Goal: Find specific page/section: Find specific page/section

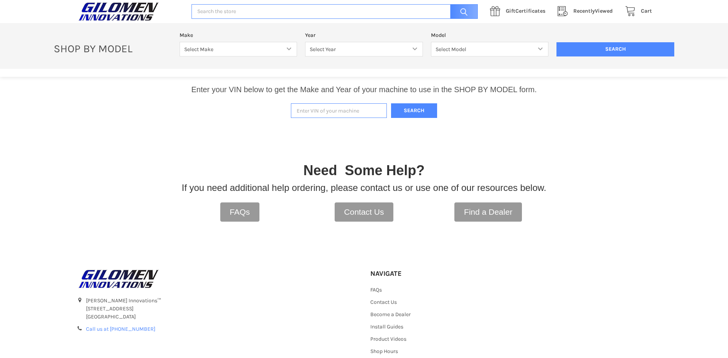
click at [340, 112] on input "Enter VIN of your machine" at bounding box center [339, 110] width 96 height 15
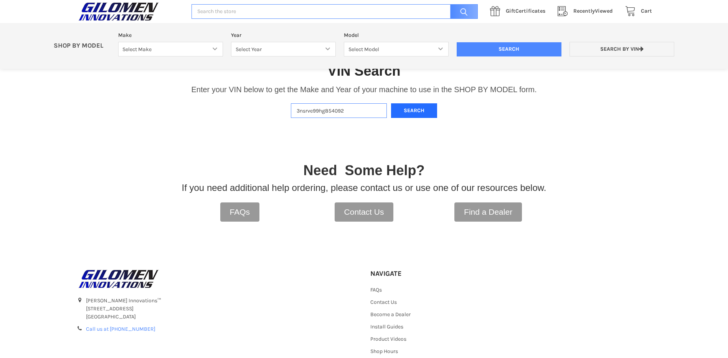
click at [409, 112] on button "Search" at bounding box center [414, 110] width 46 height 15
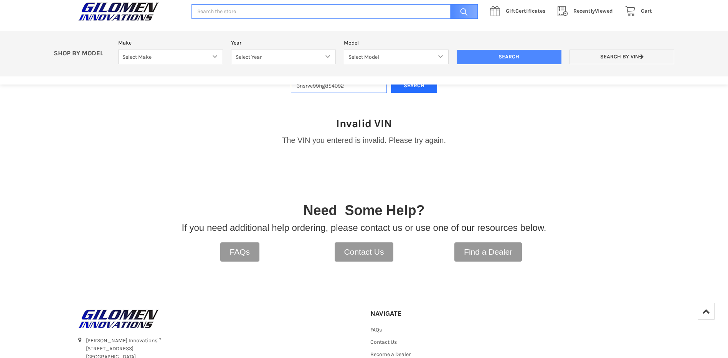
scroll to position [162, 0]
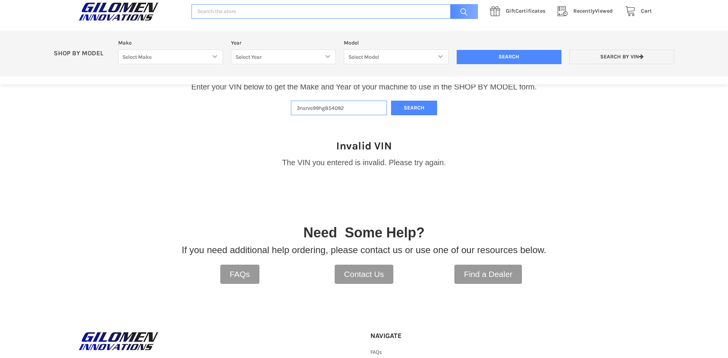
click at [346, 106] on input "3nsrve99hg854092" at bounding box center [339, 108] width 96 height 15
type input "3"
type input "[US_VEHICLE_IDENTIFICATION_NUMBER]"
click at [412, 109] on button "Search" at bounding box center [414, 108] width 46 height 15
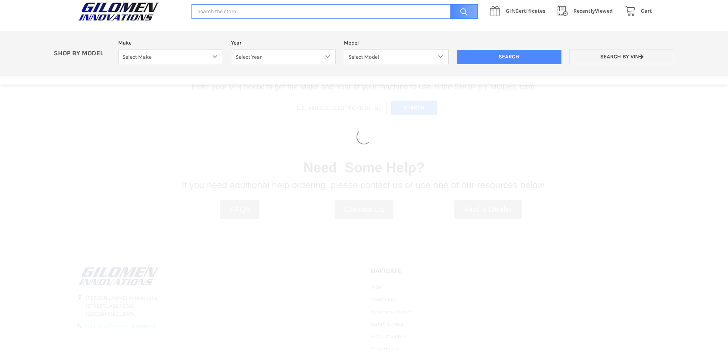
select select "330"
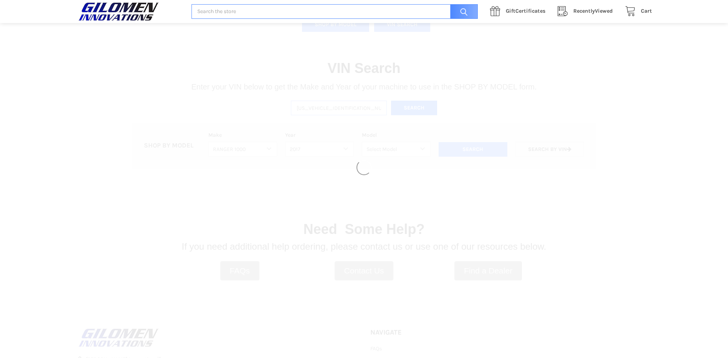
select select "331"
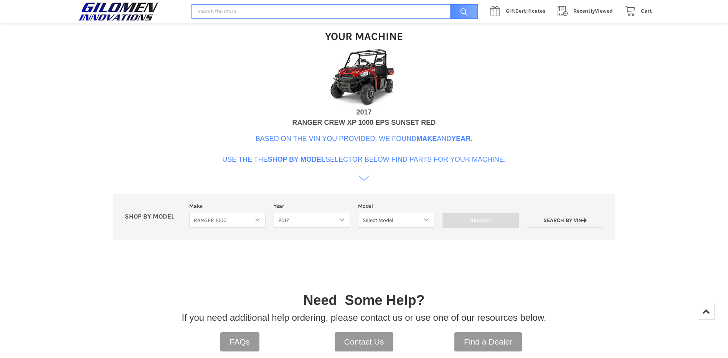
scroll to position [273, 0]
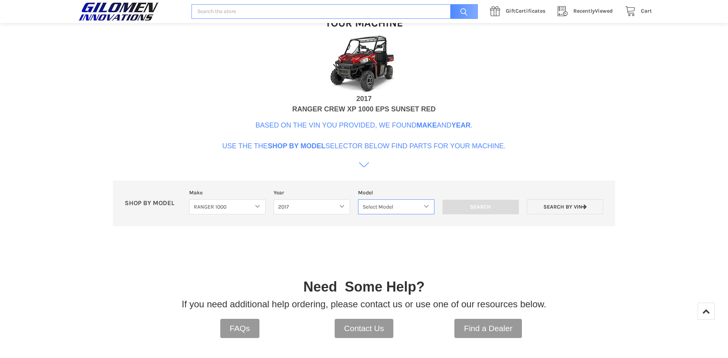
click at [425, 205] on select "Select Model Ranger 1000 XP Ranger 1000 Crew Ranger 1000 Northstar Ranger 1000 …" at bounding box center [396, 206] width 76 height 15
select select "102"
click at [358, 199] on select "Select Model Ranger 1000 XP Ranger 1000 Crew Ranger 1000 Northstar Ranger 1000 …" at bounding box center [396, 206] width 76 height 15
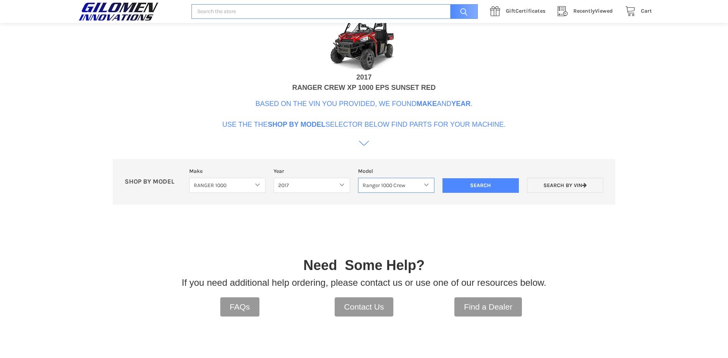
scroll to position [316, 0]
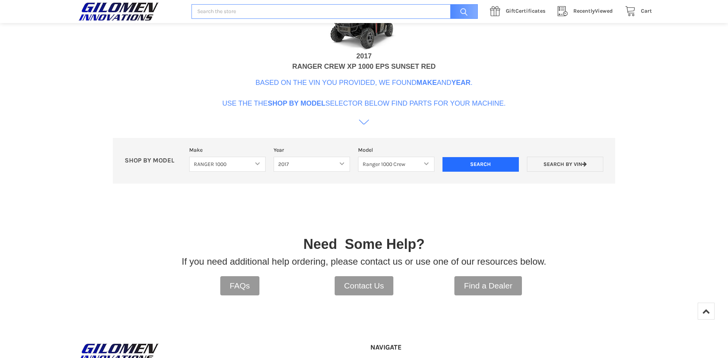
click at [479, 165] on input "Search" at bounding box center [480, 164] width 76 height 15
